Goal: Use online tool/utility

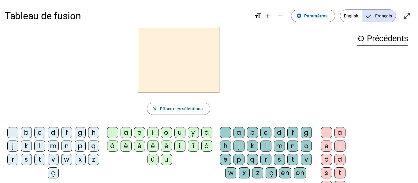
click at [32, 132] on div "b" at bounding box center [26, 132] width 11 height 11
click at [138, 136] on div "e" at bounding box center [139, 132] width 11 height 11
click at [271, 131] on div "c" at bounding box center [265, 132] width 11 height 11
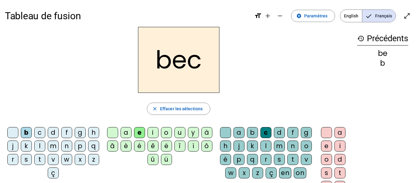
click at [32, 158] on div "s" at bounding box center [26, 159] width 11 height 11
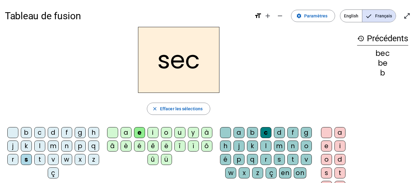
click at [126, 135] on div "a" at bounding box center [125, 132] width 11 height 11
click at [231, 130] on div at bounding box center [225, 132] width 11 height 11
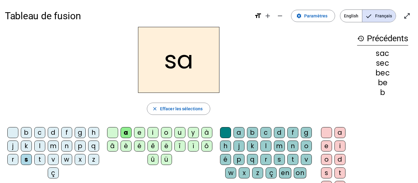
click at [59, 160] on div "v" at bounding box center [53, 159] width 11 height 11
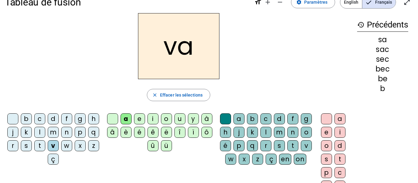
scroll to position [20, 0]
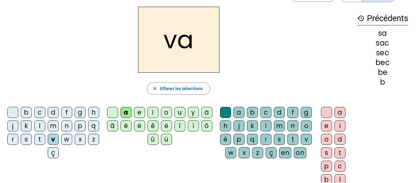
click at [271, 128] on div "l" at bounding box center [265, 125] width 11 height 11
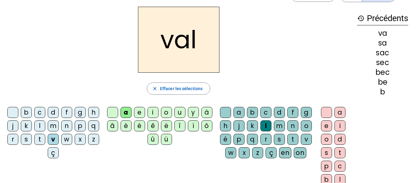
click at [59, 124] on div "m" at bounding box center [53, 125] width 11 height 11
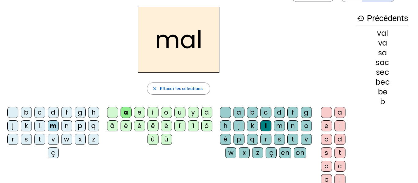
click at [154, 110] on div "i" at bounding box center [152, 112] width 11 height 11
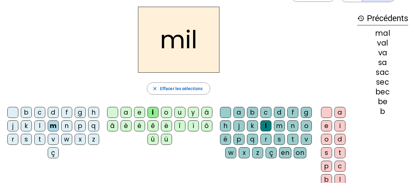
click at [32, 138] on div "s" at bounding box center [26, 139] width 11 height 11
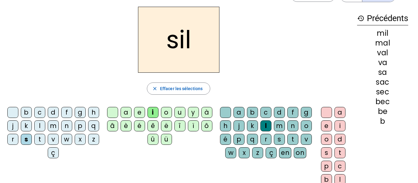
click at [127, 112] on div "a" at bounding box center [125, 112] width 11 height 11
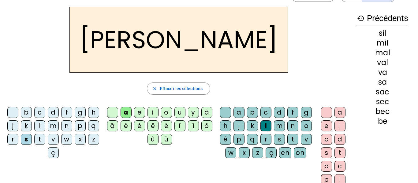
click at [165, 112] on div "o" at bounding box center [166, 112] width 11 height 11
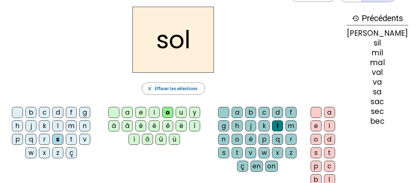
click at [141, 111] on div "e" at bounding box center [140, 112] width 11 height 11
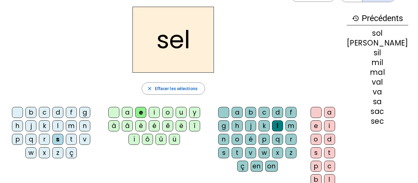
click at [85, 112] on div "g" at bounding box center [84, 112] width 11 height 11
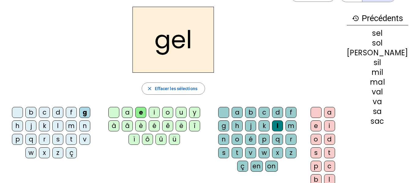
click at [35, 112] on div "b" at bounding box center [30, 112] width 11 height 11
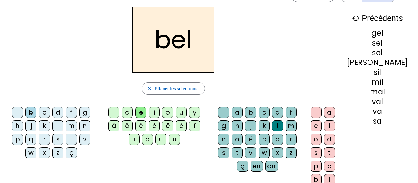
click at [72, 138] on div "t" at bounding box center [71, 139] width 11 height 11
